Goal: Information Seeking & Learning: Learn about a topic

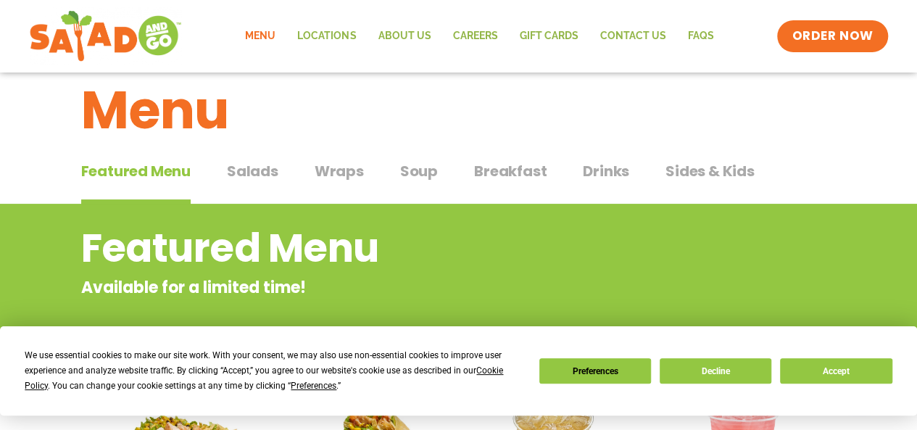
click at [274, 32] on link "Menu" at bounding box center [260, 36] width 52 height 33
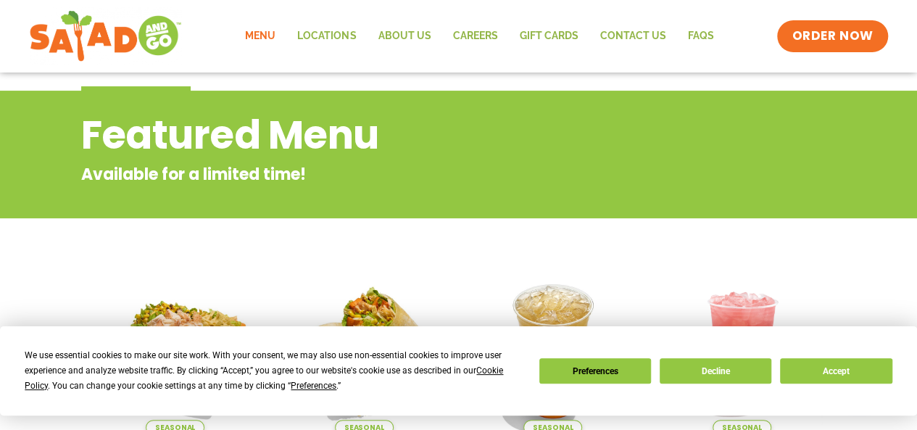
scroll to position [148, 0]
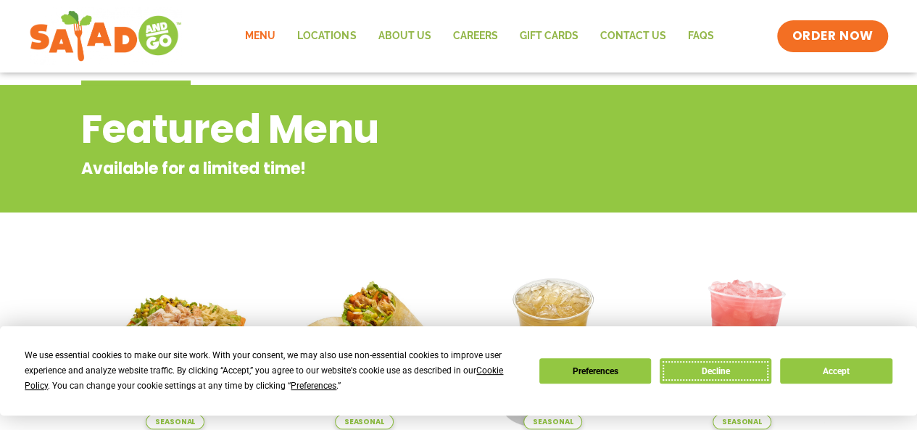
click at [727, 370] on button "Decline" at bounding box center [715, 370] width 112 height 25
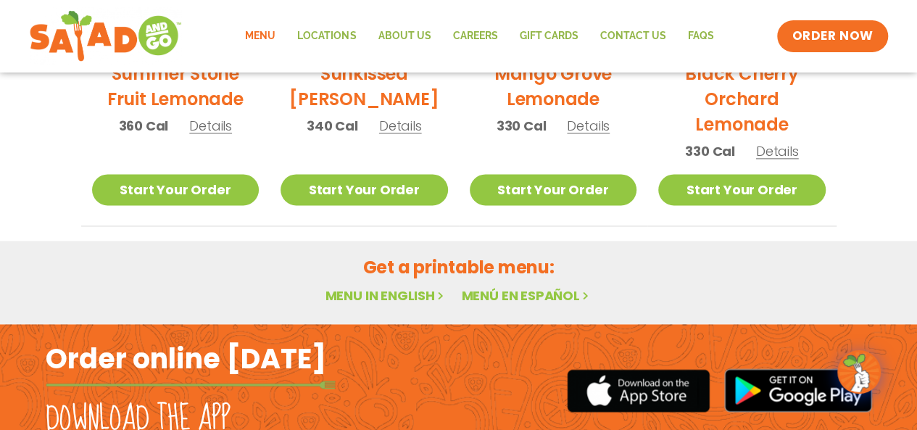
scroll to position [890, 0]
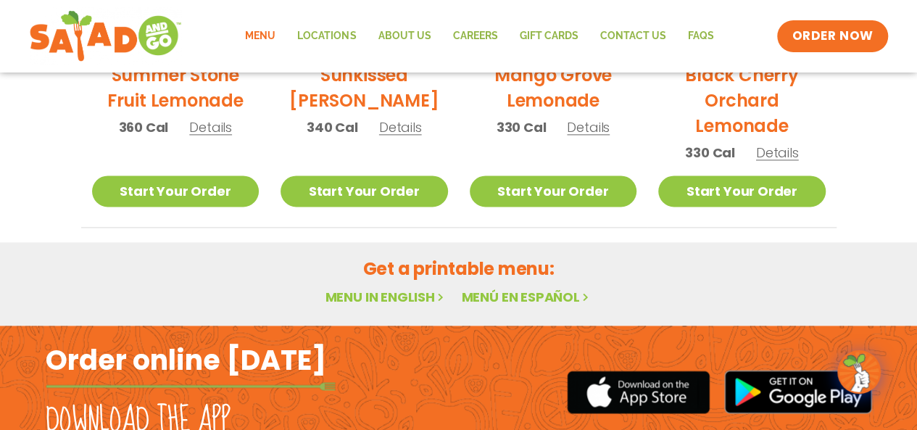
click at [363, 296] on link "Menu in English" at bounding box center [386, 297] width 122 height 18
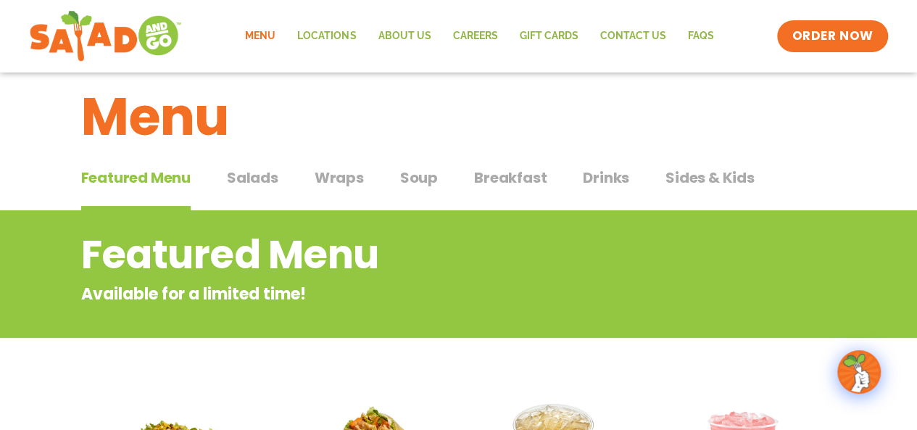
scroll to position [20, 0]
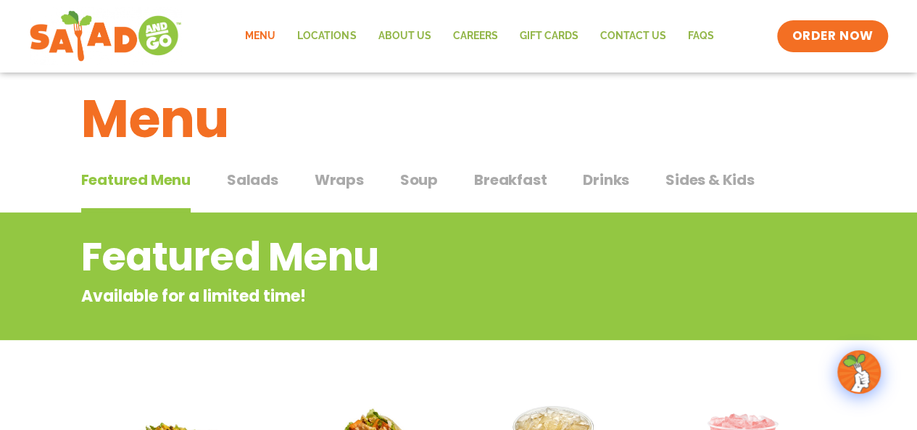
click at [253, 183] on span "Salads" at bounding box center [252, 180] width 51 height 22
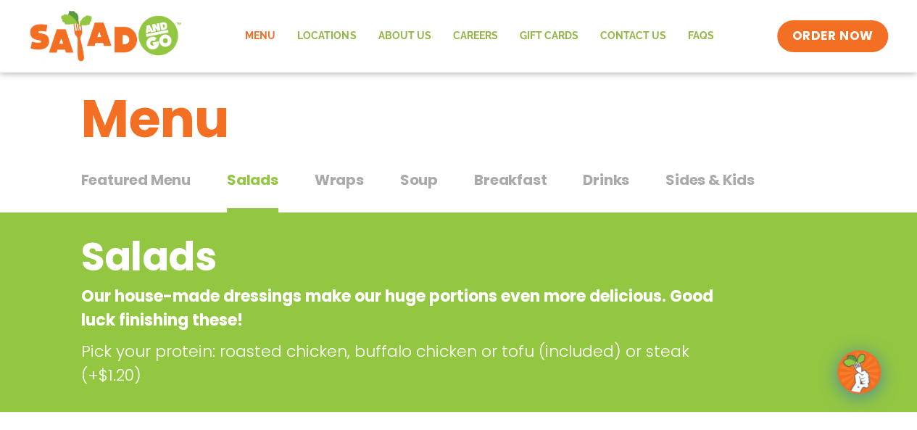
click at [25, 195] on div "Featured Menu Featured Menu Salads Salads Wraps Wraps Soup Soup Breakfast Break…" at bounding box center [458, 188] width 917 height 49
